Goal: Task Accomplishment & Management: Use online tool/utility

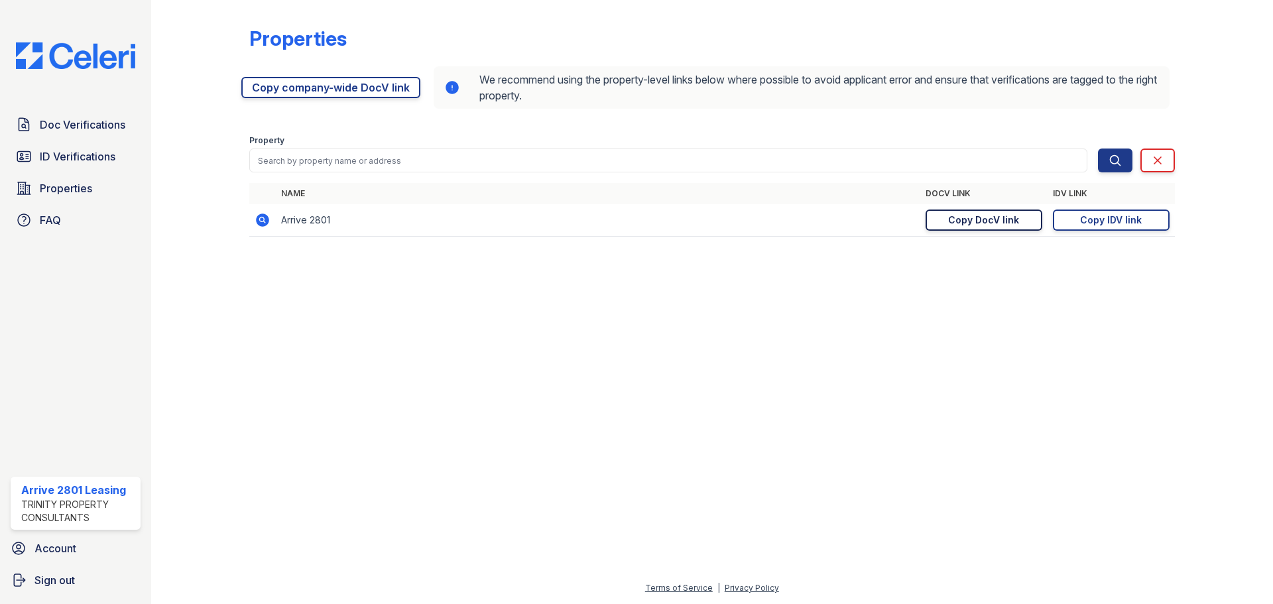
click at [981, 222] on div "Copy DocV link" at bounding box center [983, 219] width 71 height 13
click at [1105, 219] on div "Copy IDV link" at bounding box center [1111, 219] width 62 height 13
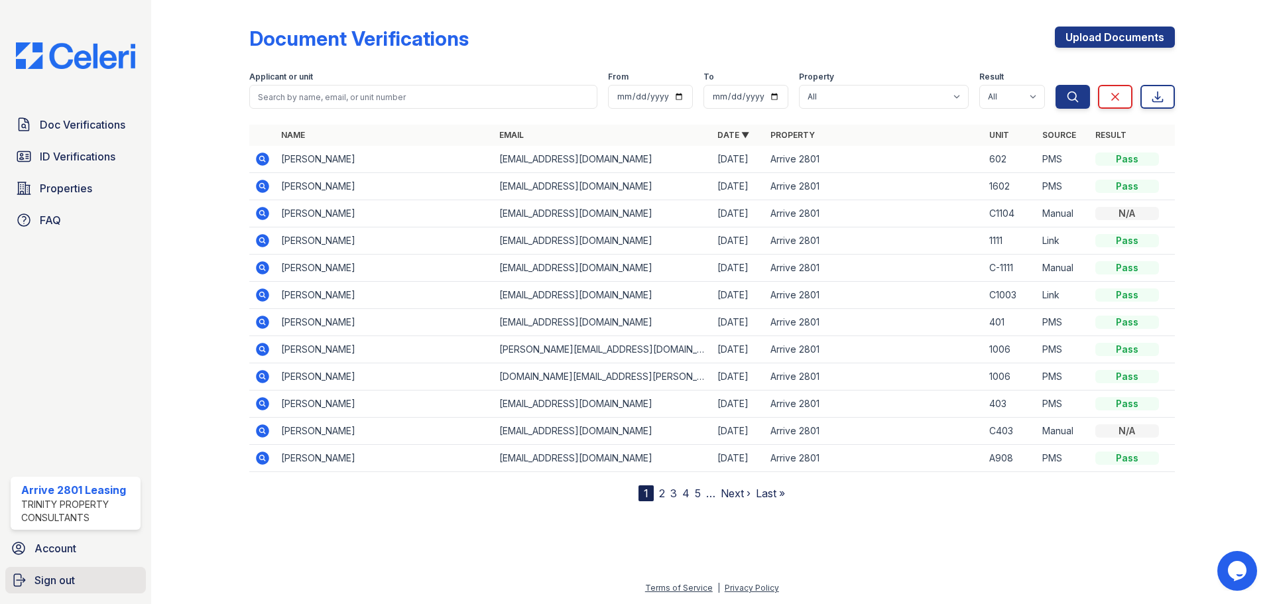
click at [52, 583] on span "Sign out" at bounding box center [54, 580] width 40 height 16
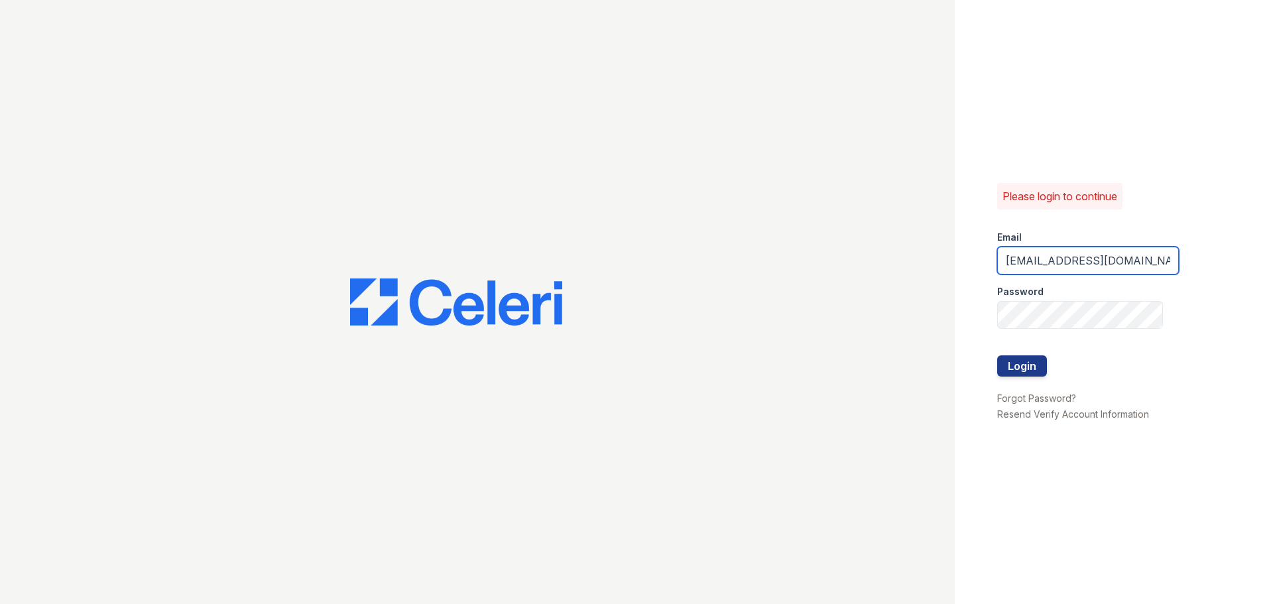
click at [1083, 261] on input "Arrive2801@trinity-pm.com" at bounding box center [1088, 261] width 182 height 28
type input "arrivenorthbethesda@trinity-pm.com"
click at [1016, 357] on button "Login" at bounding box center [1022, 365] width 50 height 21
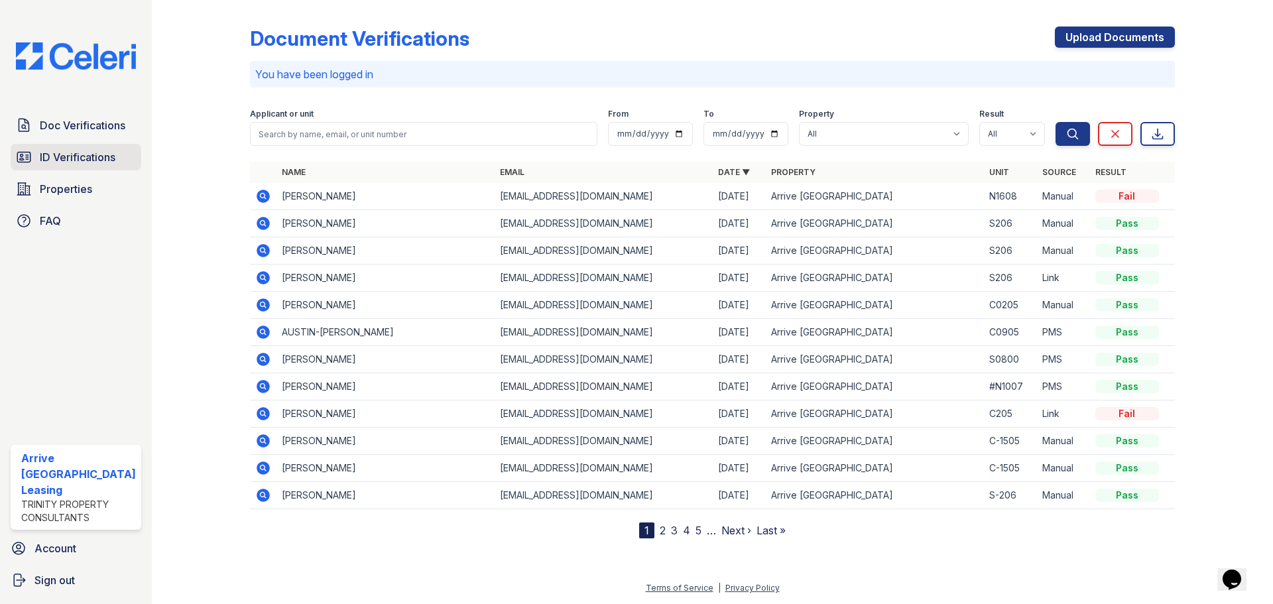
click at [84, 152] on span "ID Verifications" at bounding box center [78, 157] width 76 height 16
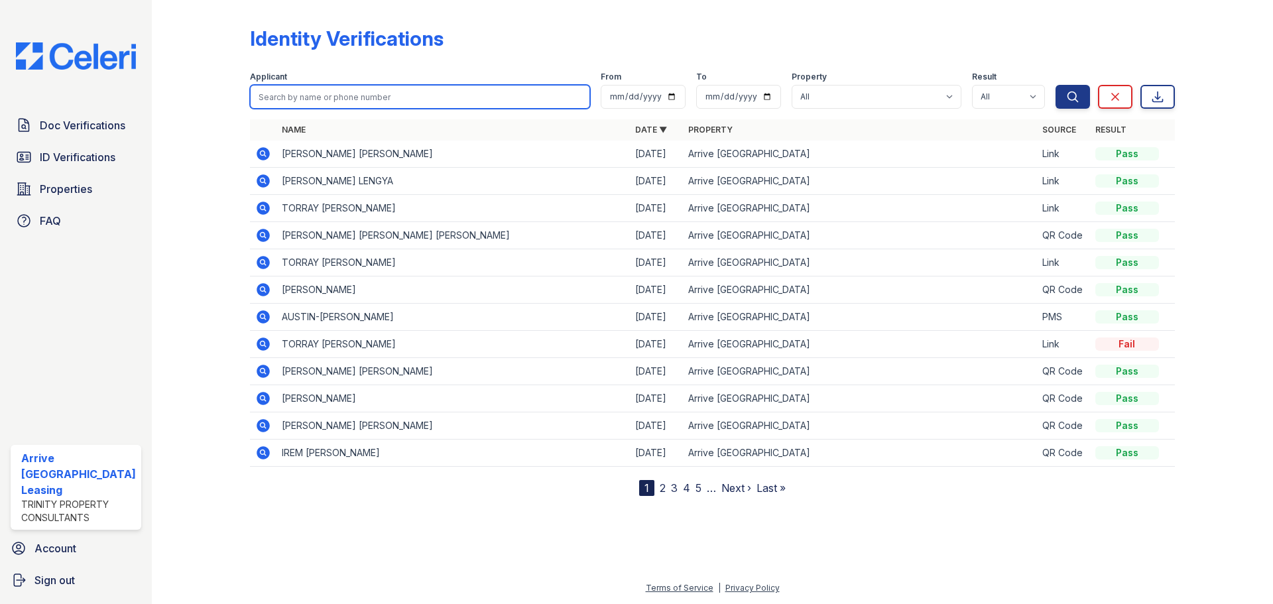
click at [312, 95] on input "search" at bounding box center [420, 97] width 340 height 24
type input "Alexia"
click at [1055, 85] on button "Search" at bounding box center [1072, 97] width 34 height 24
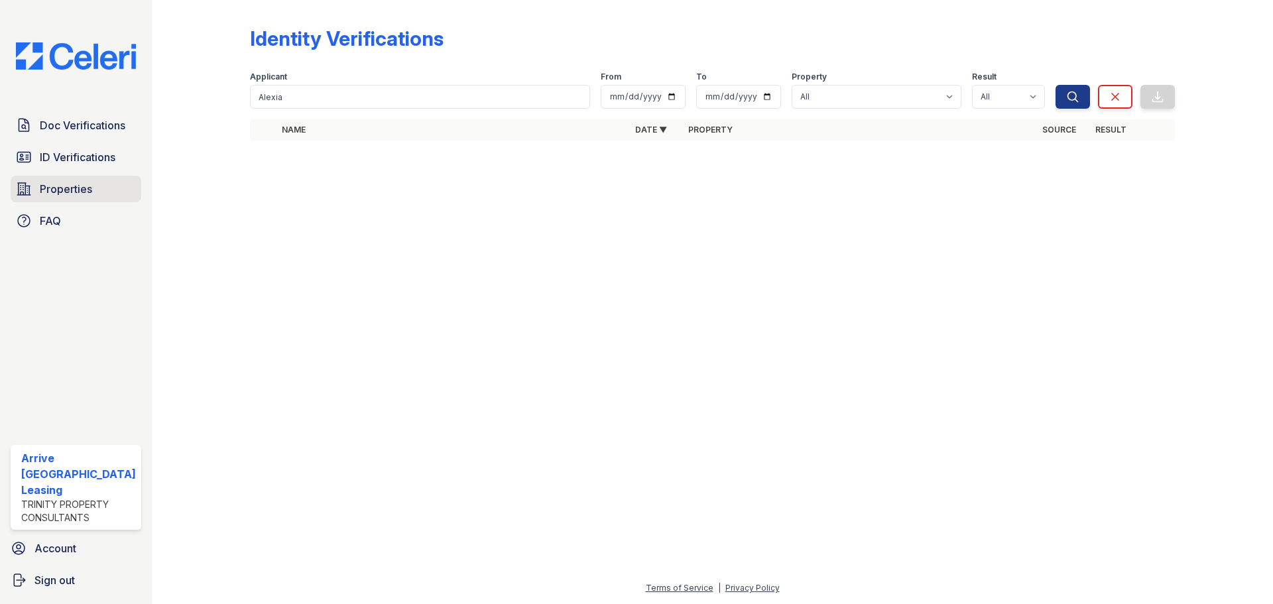
click at [67, 192] on span "Properties" at bounding box center [66, 189] width 52 height 16
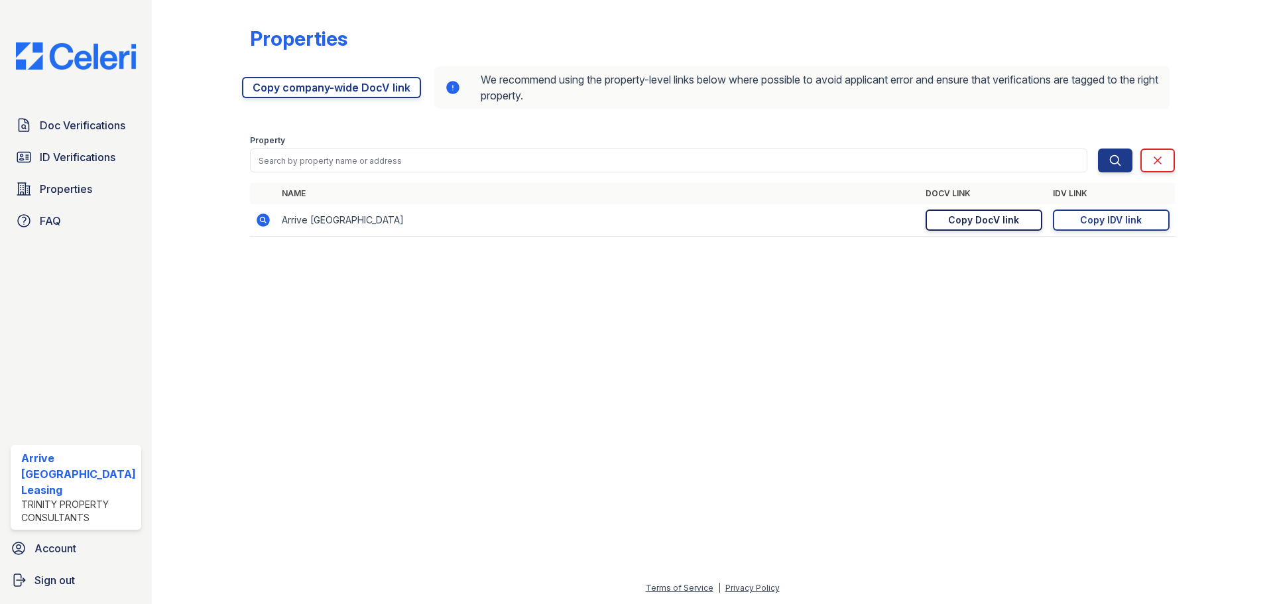
click at [992, 217] on div "Copy DocV link" at bounding box center [983, 219] width 71 height 13
click at [992, 217] on link "Copied!" at bounding box center [983, 219] width 117 height 21
click at [1099, 226] on div "Copy IDV link" at bounding box center [1111, 219] width 62 height 13
click at [1100, 223] on link "Copied!" at bounding box center [1110, 219] width 117 height 21
click at [1121, 223] on div "Copy IDV link" at bounding box center [1111, 219] width 62 height 13
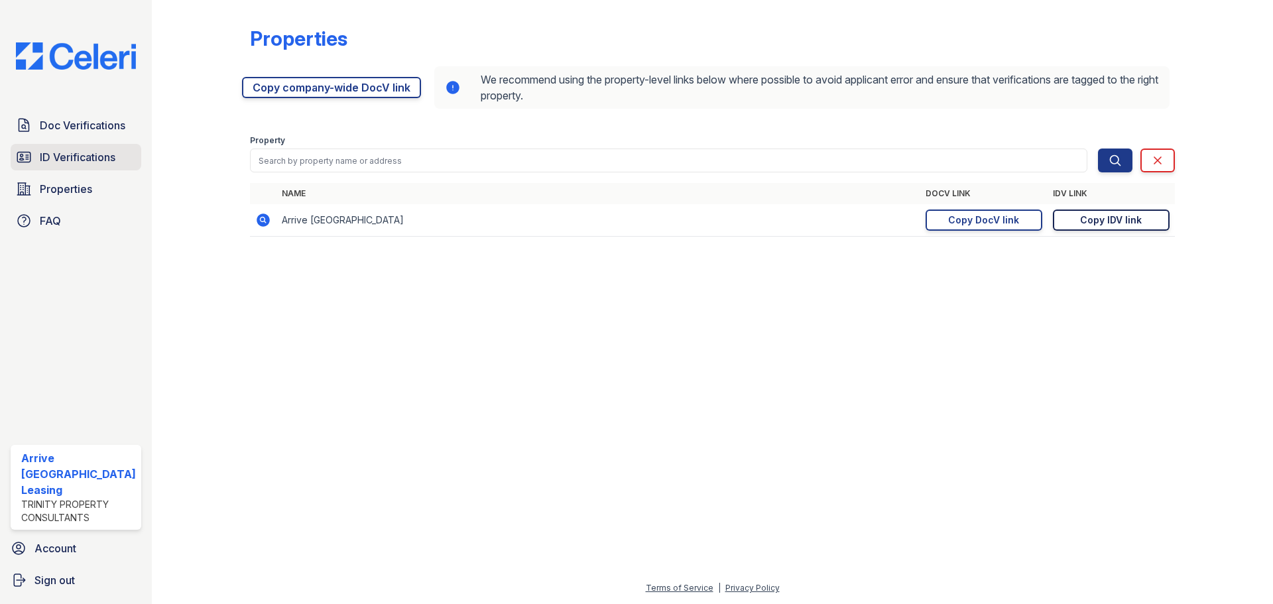
click at [69, 158] on span "ID Verifications" at bounding box center [78, 157] width 76 height 16
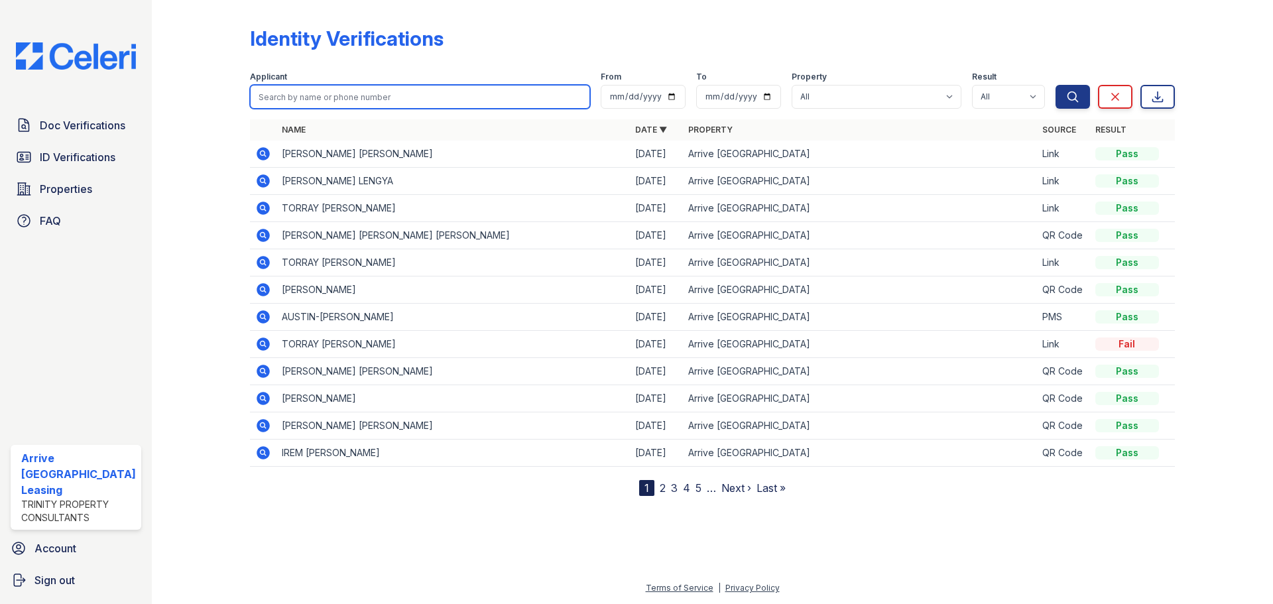
click at [286, 97] on input "search" at bounding box center [420, 97] width 340 height 24
type input "Pamela"
click at [1055, 85] on button "Search" at bounding box center [1072, 97] width 34 height 24
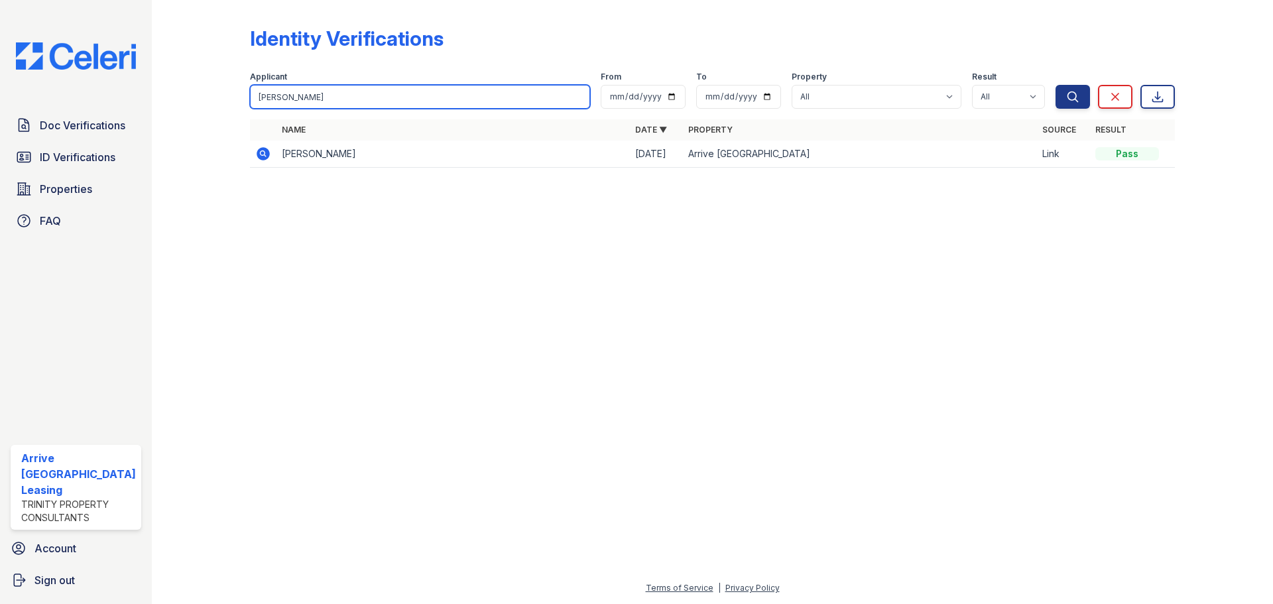
click at [301, 93] on input "Pamela" at bounding box center [420, 97] width 340 height 24
drag, startPoint x: 301, startPoint y: 93, endPoint x: 307, endPoint y: 85, distance: 10.5
click at [301, 95] on input "Pamela" at bounding box center [420, 97] width 340 height 24
type input "Taylor"
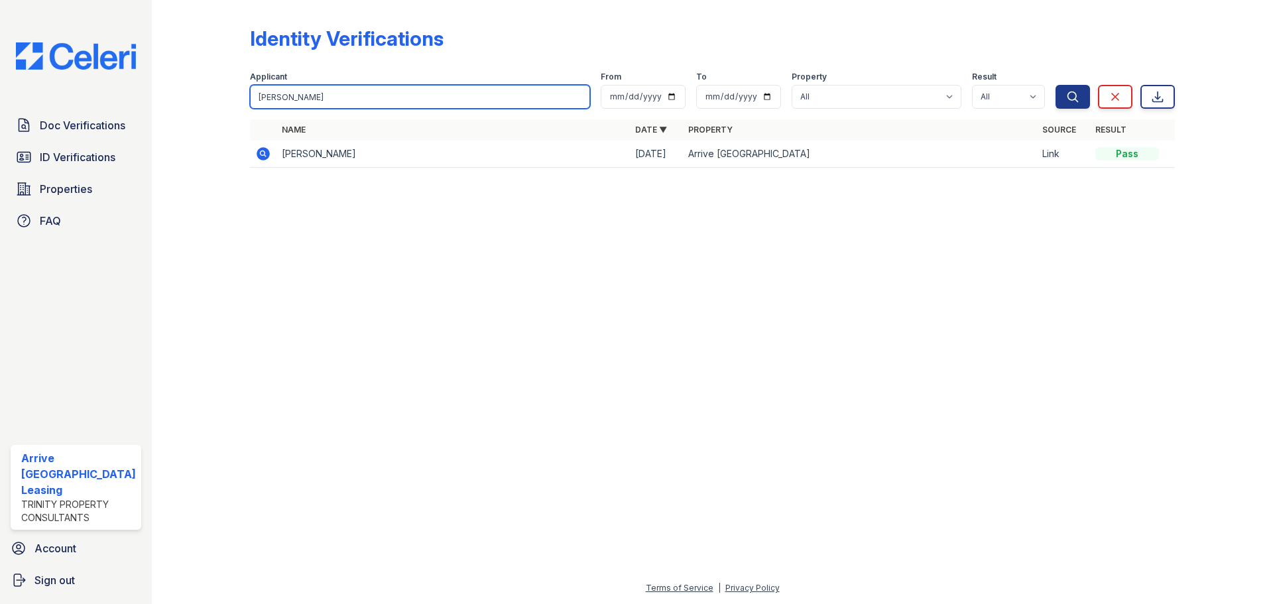
click at [1055, 85] on button "Search" at bounding box center [1072, 97] width 34 height 24
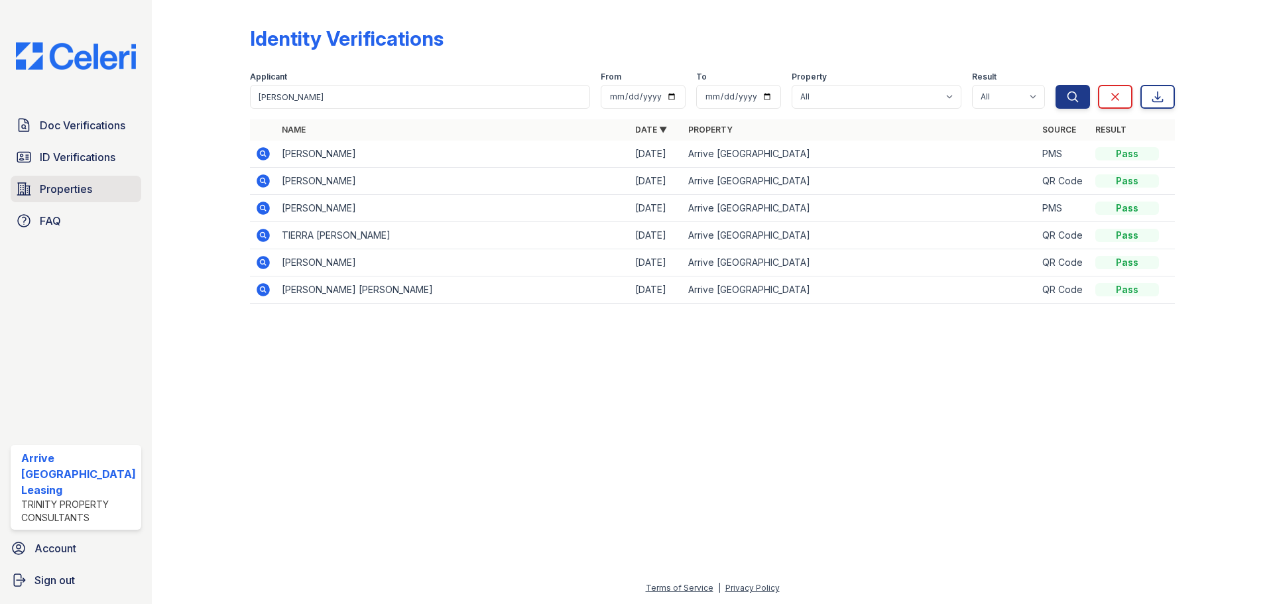
click at [34, 188] on link "Properties" at bounding box center [76, 189] width 131 height 27
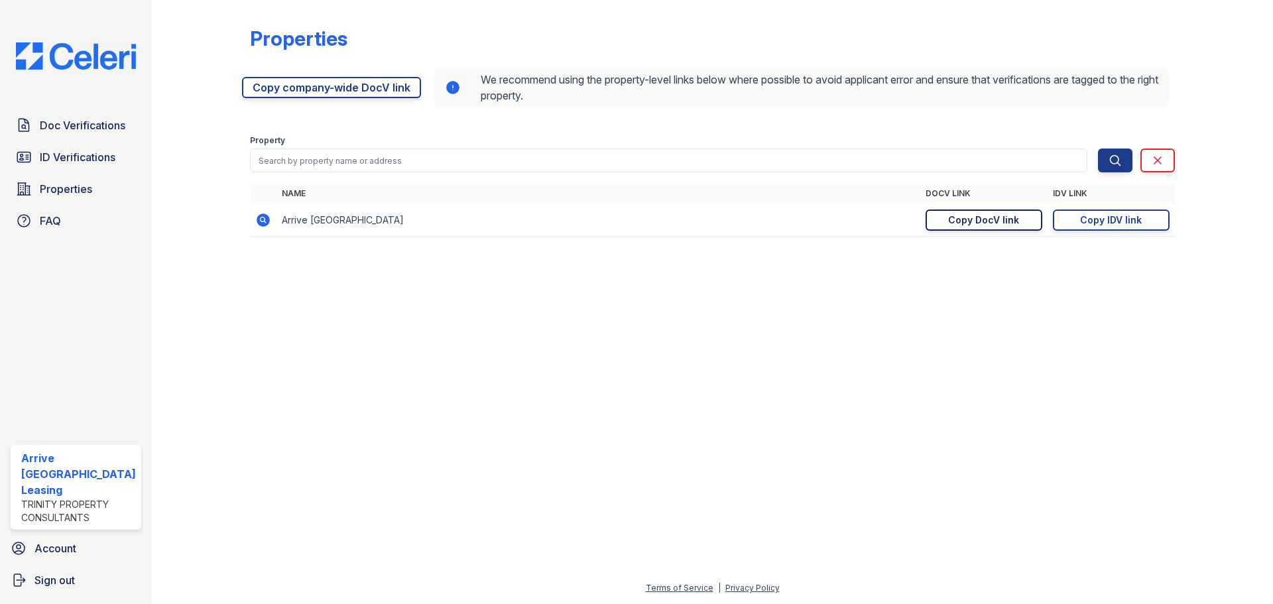
click at [990, 219] on div "Copy DocV link" at bounding box center [983, 219] width 71 height 13
click at [1147, 221] on link "Copy IDV link Copy link" at bounding box center [1110, 219] width 117 height 21
